Goal: Task Accomplishment & Management: Manage account settings

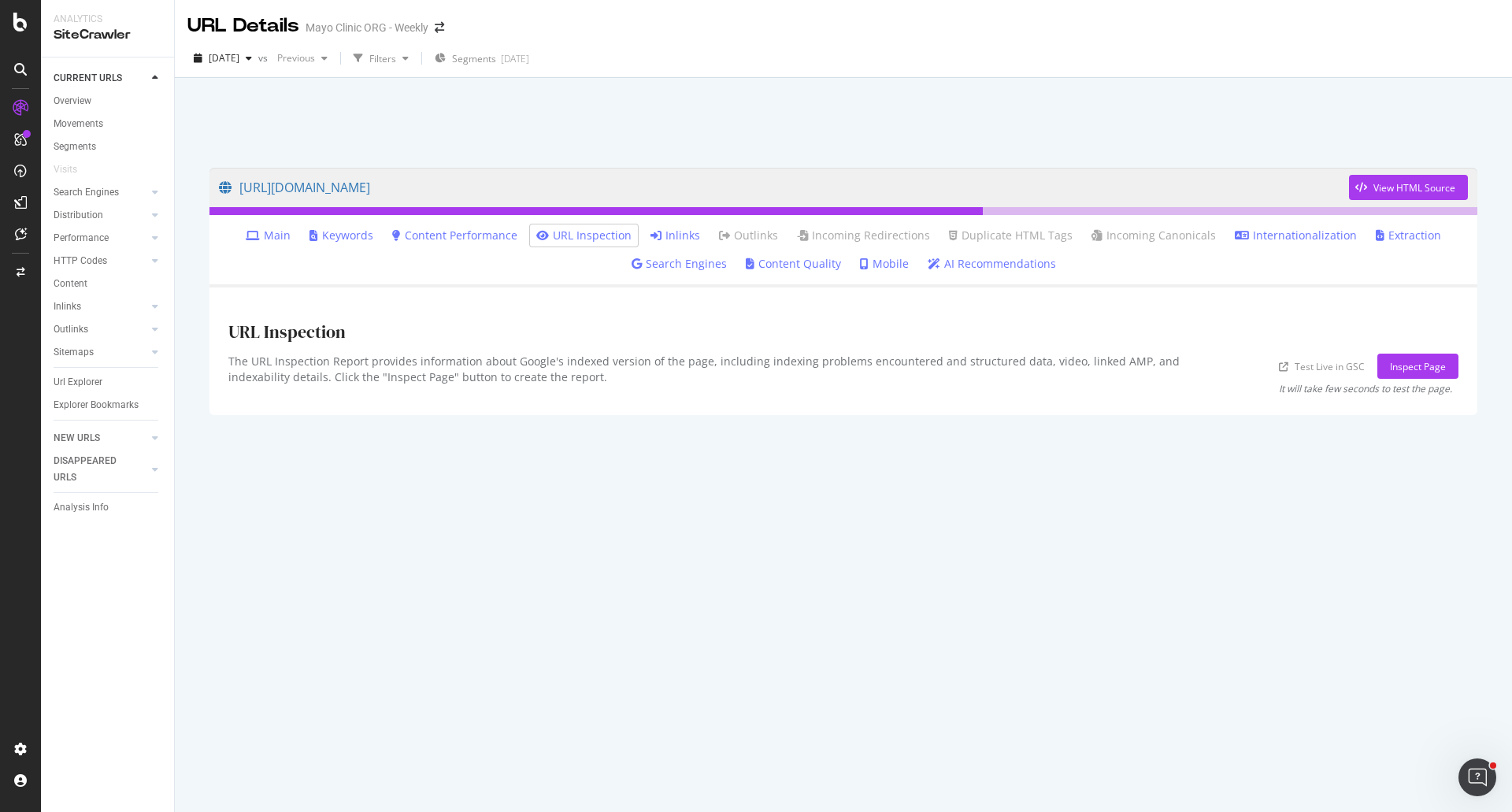
click at [490, 233] on link "Content Performance" at bounding box center [455, 236] width 125 height 16
click at [464, 239] on link "Content Performance" at bounding box center [455, 236] width 125 height 16
drag, startPoint x: 461, startPoint y: 230, endPoint x: 459, endPoint y: 241, distance: 11.2
click at [461, 230] on link "Content Performance" at bounding box center [455, 236] width 125 height 16
